Goal: Task Accomplishment & Management: Manage account settings

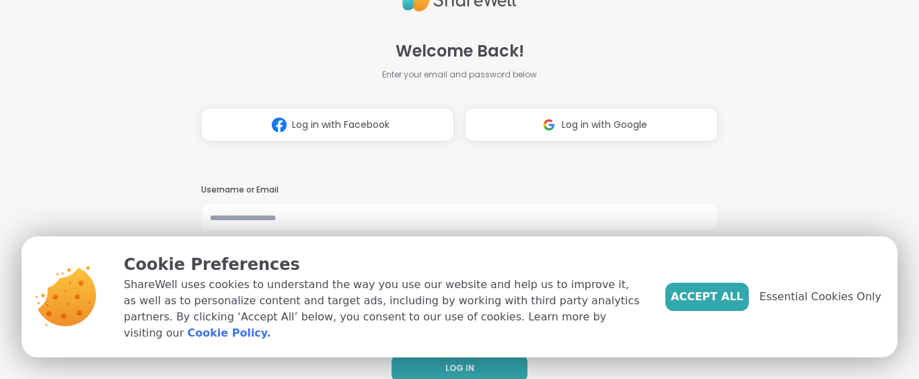
scroll to position [21, 0]
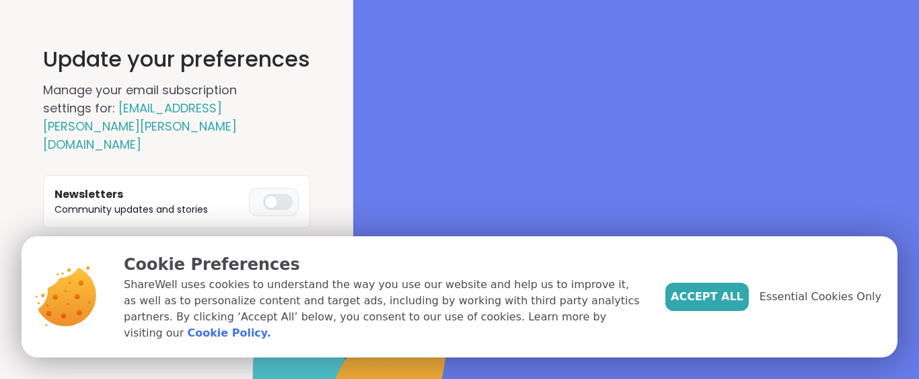
click at [277, 194] on div at bounding box center [278, 202] width 30 height 16
click at [216, 250] on button "Save Preferences" at bounding box center [176, 264] width 267 height 28
